Goal: Transaction & Acquisition: Subscribe to service/newsletter

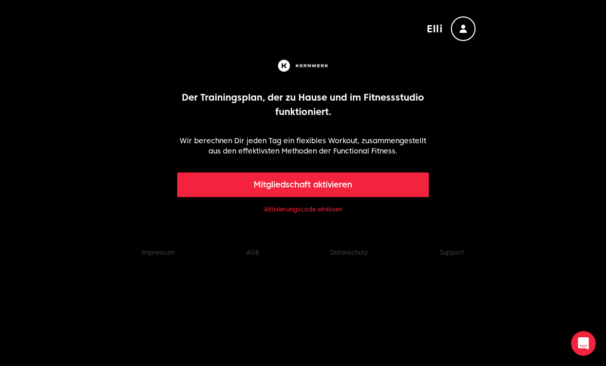
click at [379, 182] on button "Mitgliedschaft aktivieren" at bounding box center [303, 185] width 252 height 25
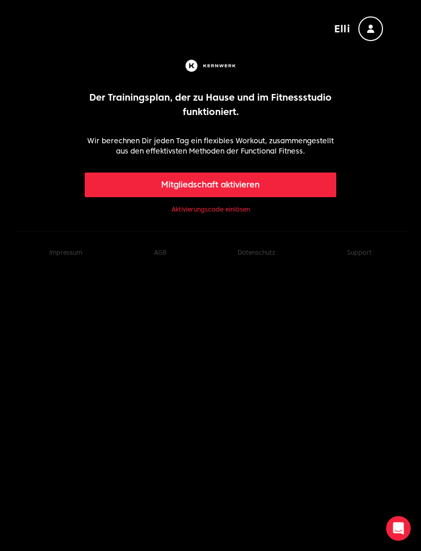
click at [238, 207] on link "Aktivierungscode einlösen" at bounding box center [211, 210] width 79 height 8
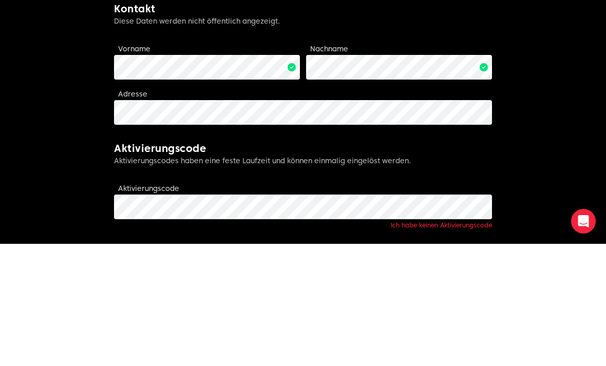
scroll to position [247, 0]
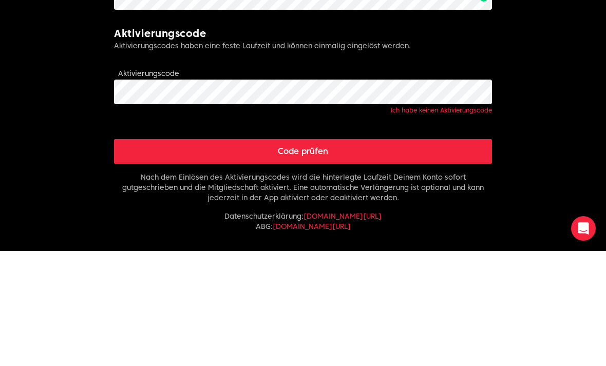
click at [372, 254] on button "Code prüfen" at bounding box center [303, 266] width 378 height 25
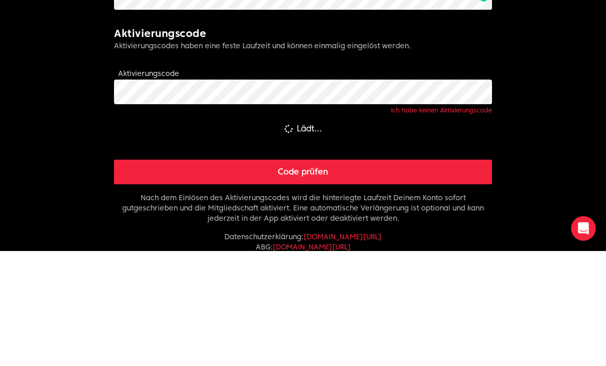
scroll to position [318, 0]
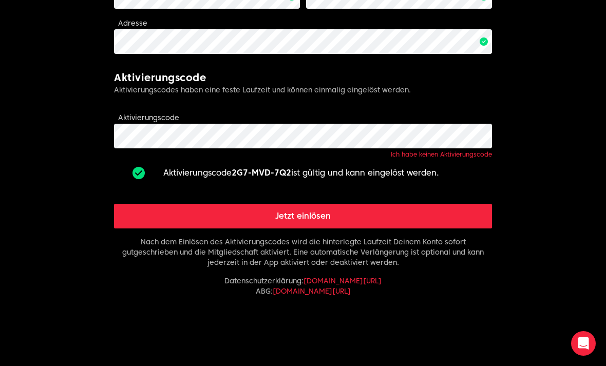
click at [421, 212] on button "Jetzt einlösen" at bounding box center [303, 216] width 378 height 25
